Goal: Task Accomplishment & Management: Manage account settings

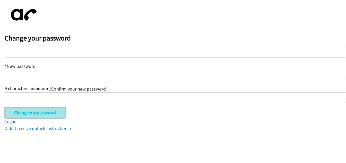
click at [53, 111] on input "Change my password" at bounding box center [35, 112] width 61 height 10
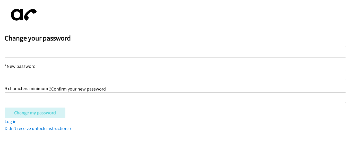
click at [169, 111] on div "Change my password" at bounding box center [175, 112] width 341 height 10
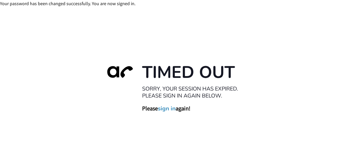
click at [170, 109] on link "sign in" at bounding box center [167, 108] width 18 height 7
click at [170, 108] on link "sign in" at bounding box center [167, 108] width 18 height 7
click at [169, 108] on link "sign in" at bounding box center [167, 108] width 18 height 7
